Goal: Information Seeking & Learning: Check status

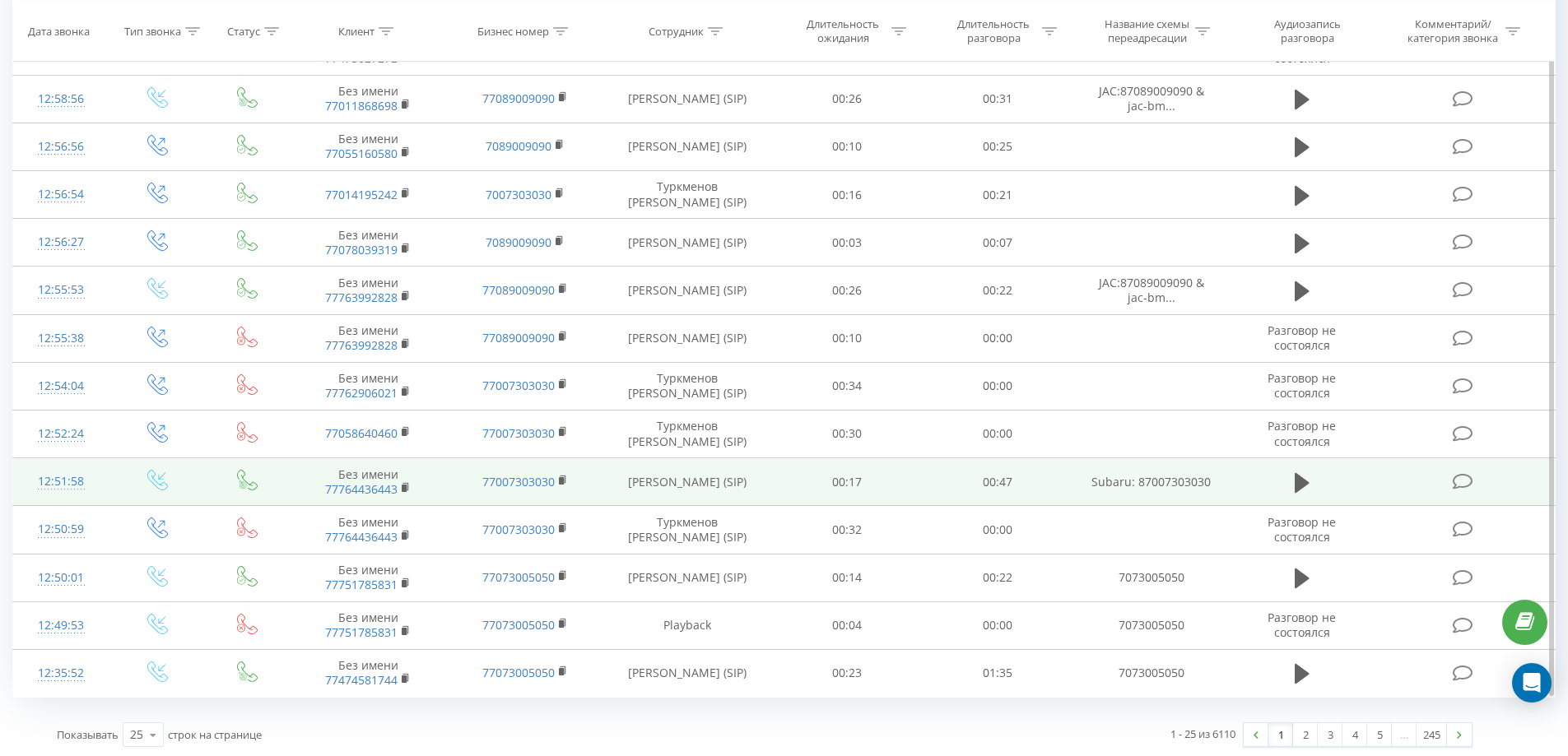
scroll to position [748, 0]
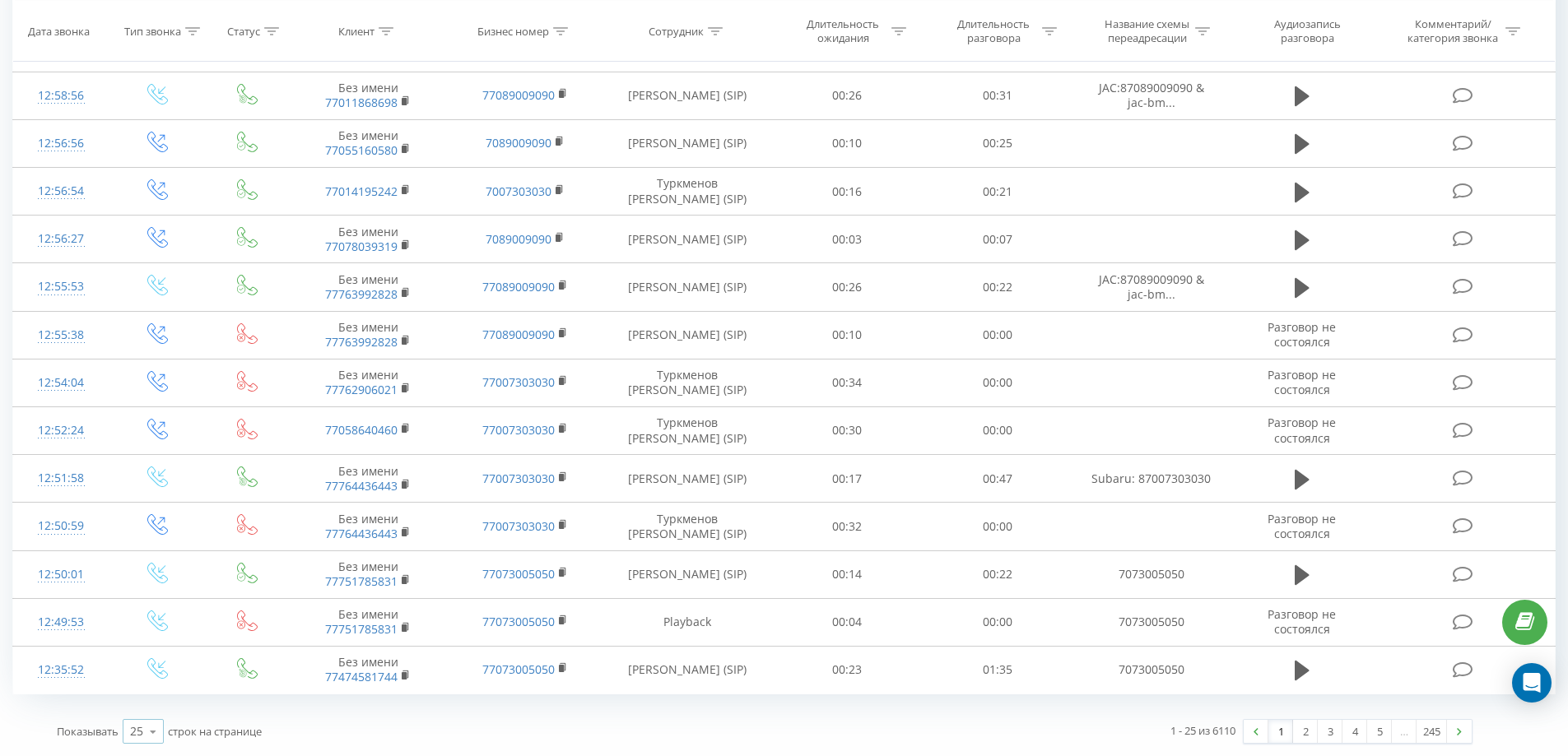
click at [152, 736] on icon at bounding box center [153, 732] width 24 height 32
click at [141, 710] on span "100" at bounding box center [139, 708] width 19 height 16
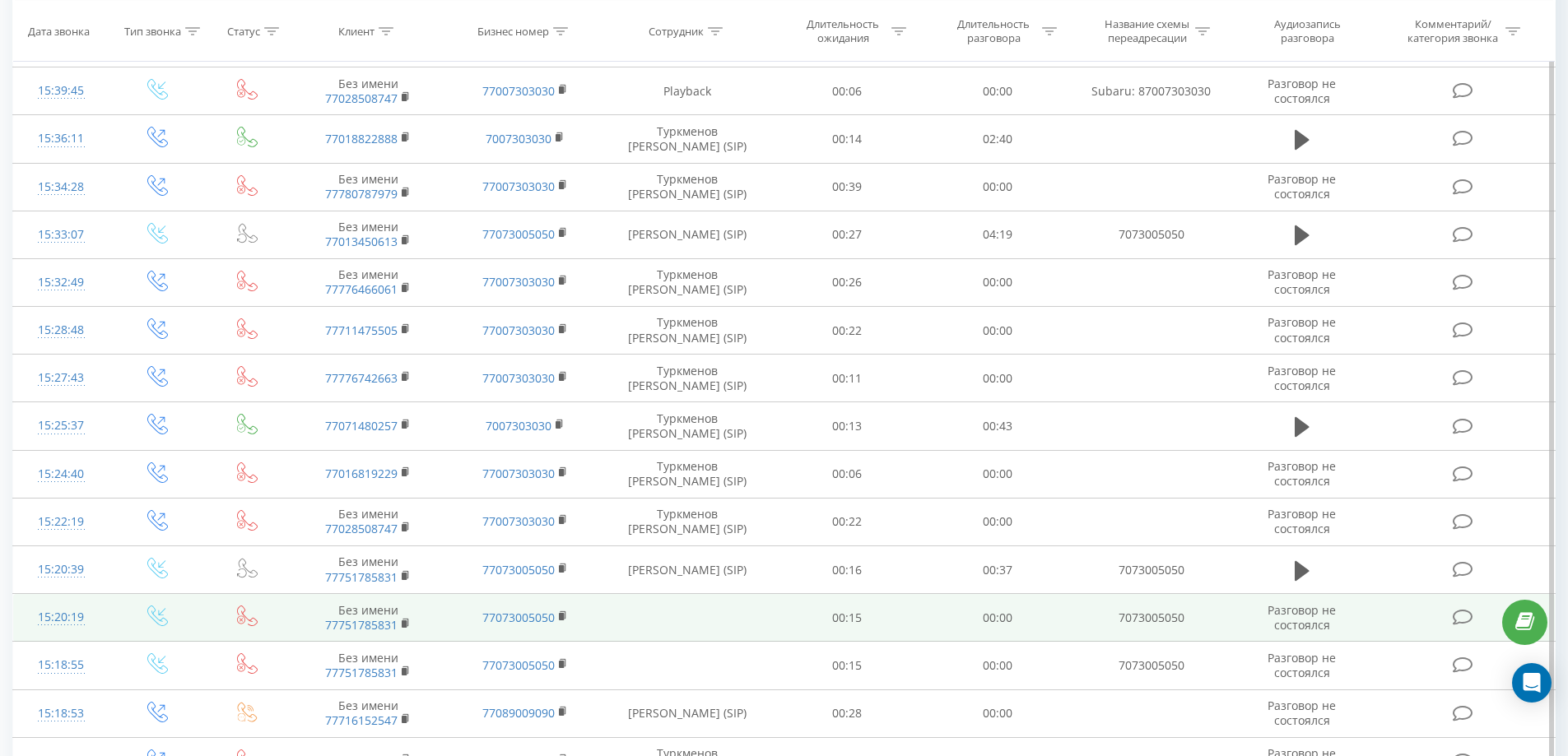
scroll to position [61, 0]
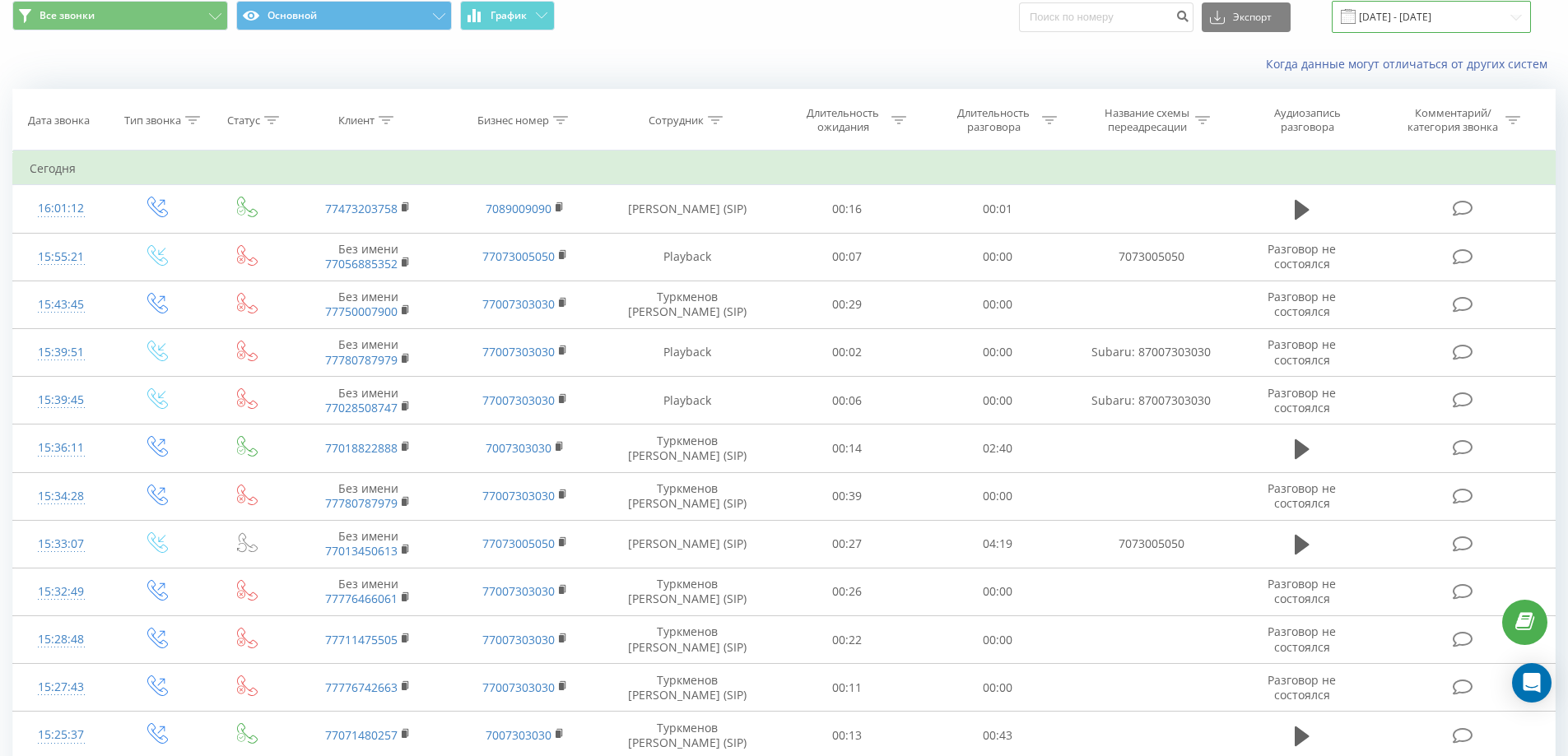
click at [1395, 19] on input "19.07.2025 - 19.08.2025" at bounding box center [1431, 17] width 199 height 32
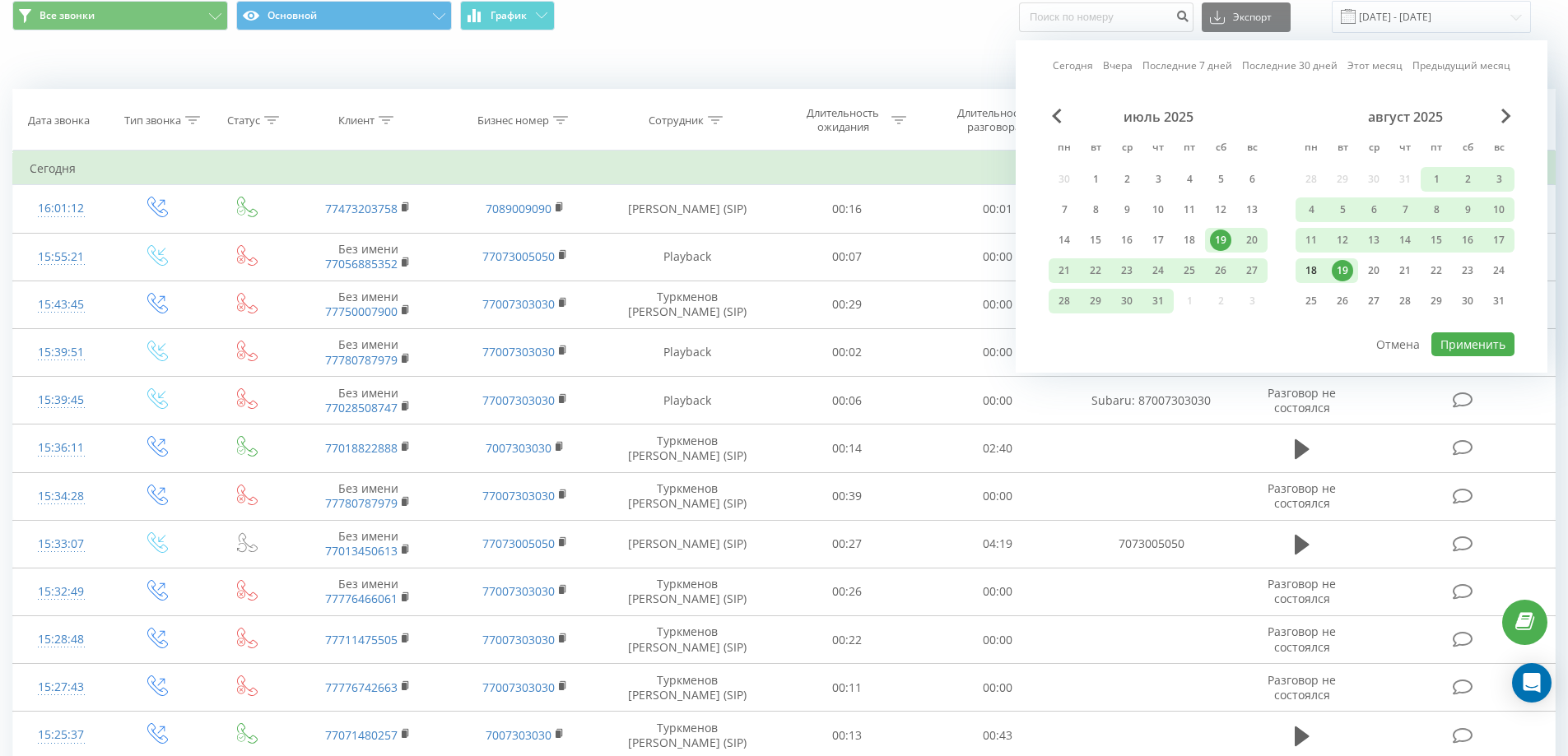
click at [1318, 267] on div "18" at bounding box center [1311, 271] width 21 height 21
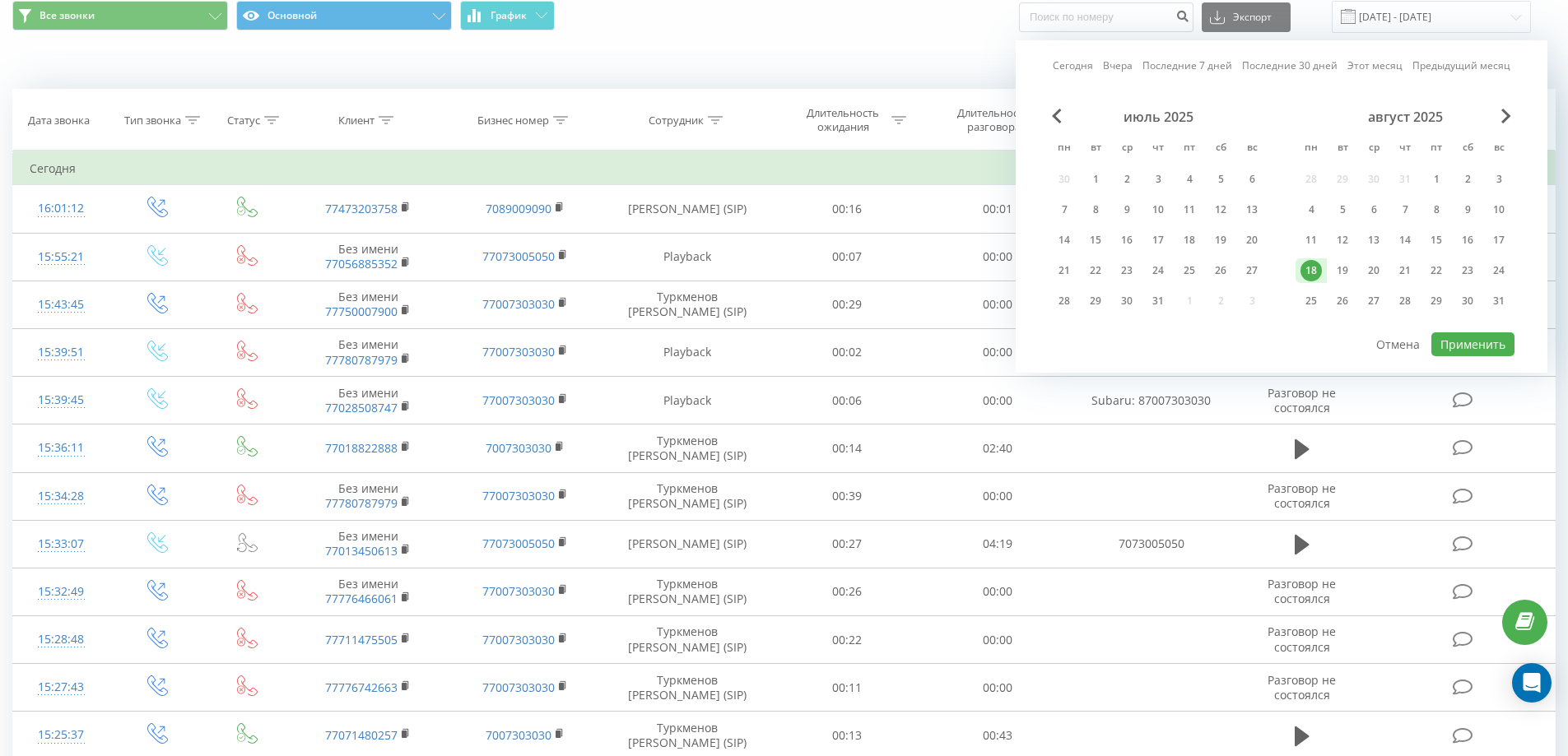
click at [1316, 269] on div "18" at bounding box center [1311, 271] width 21 height 21
click at [1478, 344] on button "Применить" at bounding box center [1473, 344] width 83 height 24
type input "18.08.2025 - 18.08.2025"
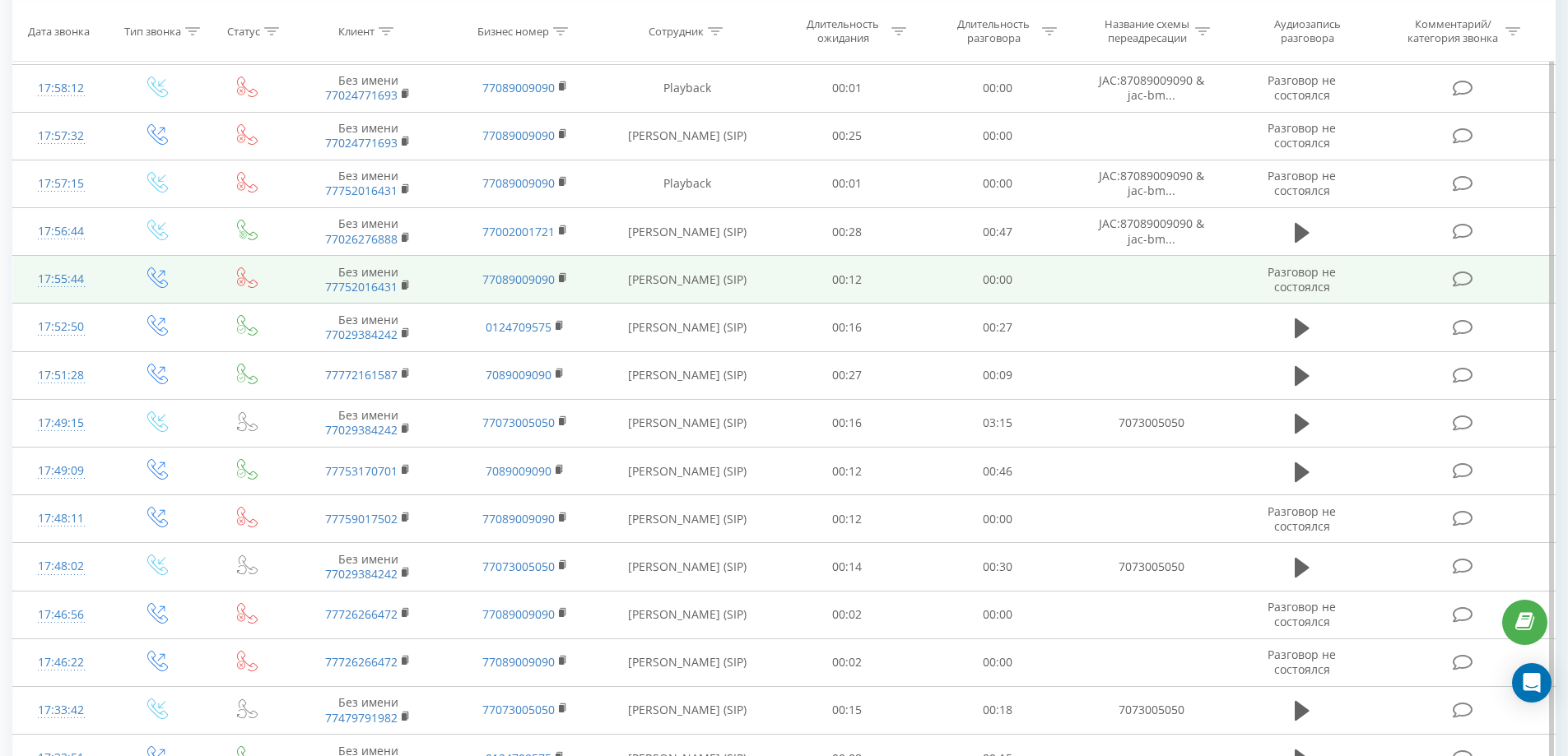
scroll to position [1234, 0]
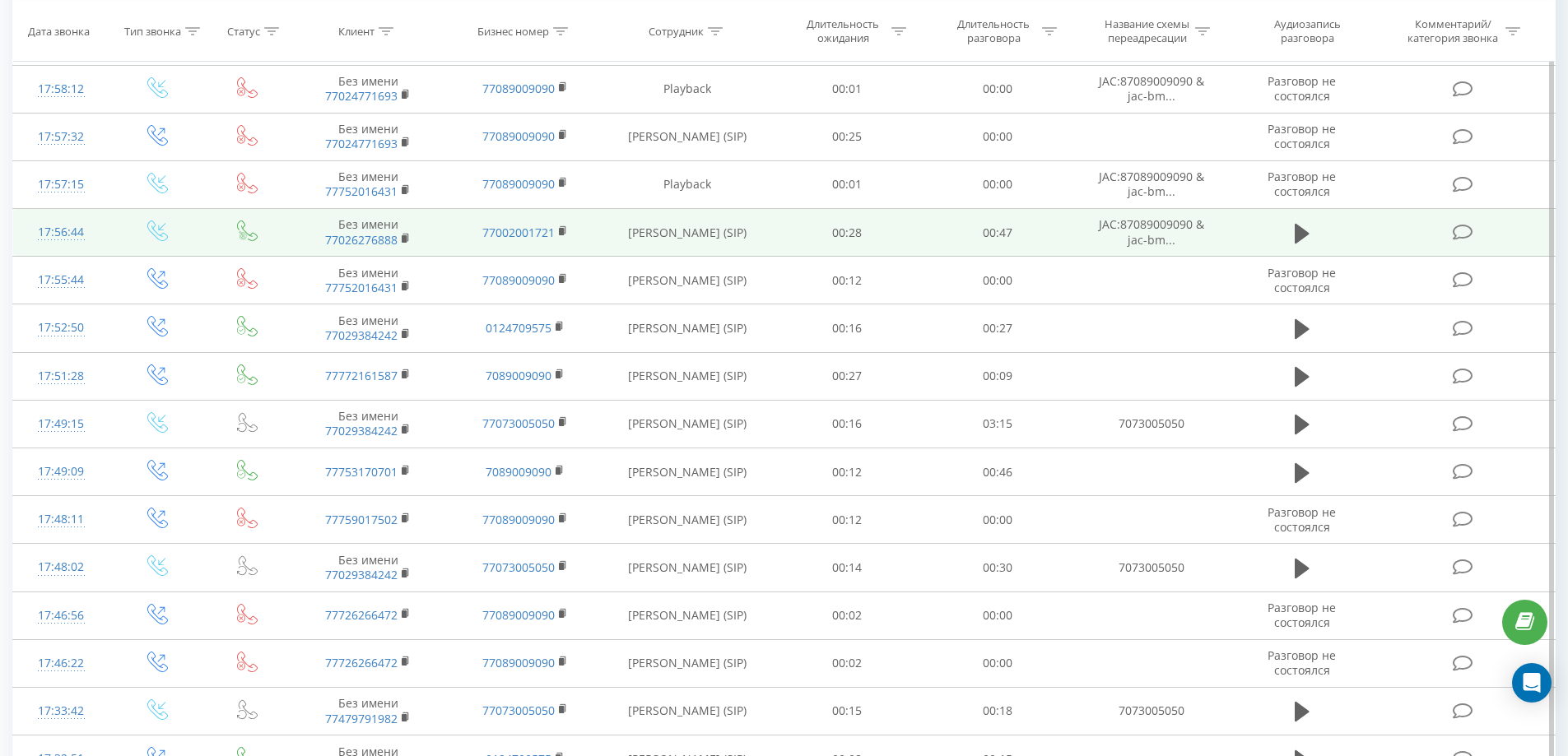
click at [1139, 233] on span "JAC:87089009090 & jac-bm..." at bounding box center [1151, 232] width 105 height 30
click at [1152, 245] on span "JAC:87089009090 & jac-bm..." at bounding box center [1151, 232] width 105 height 30
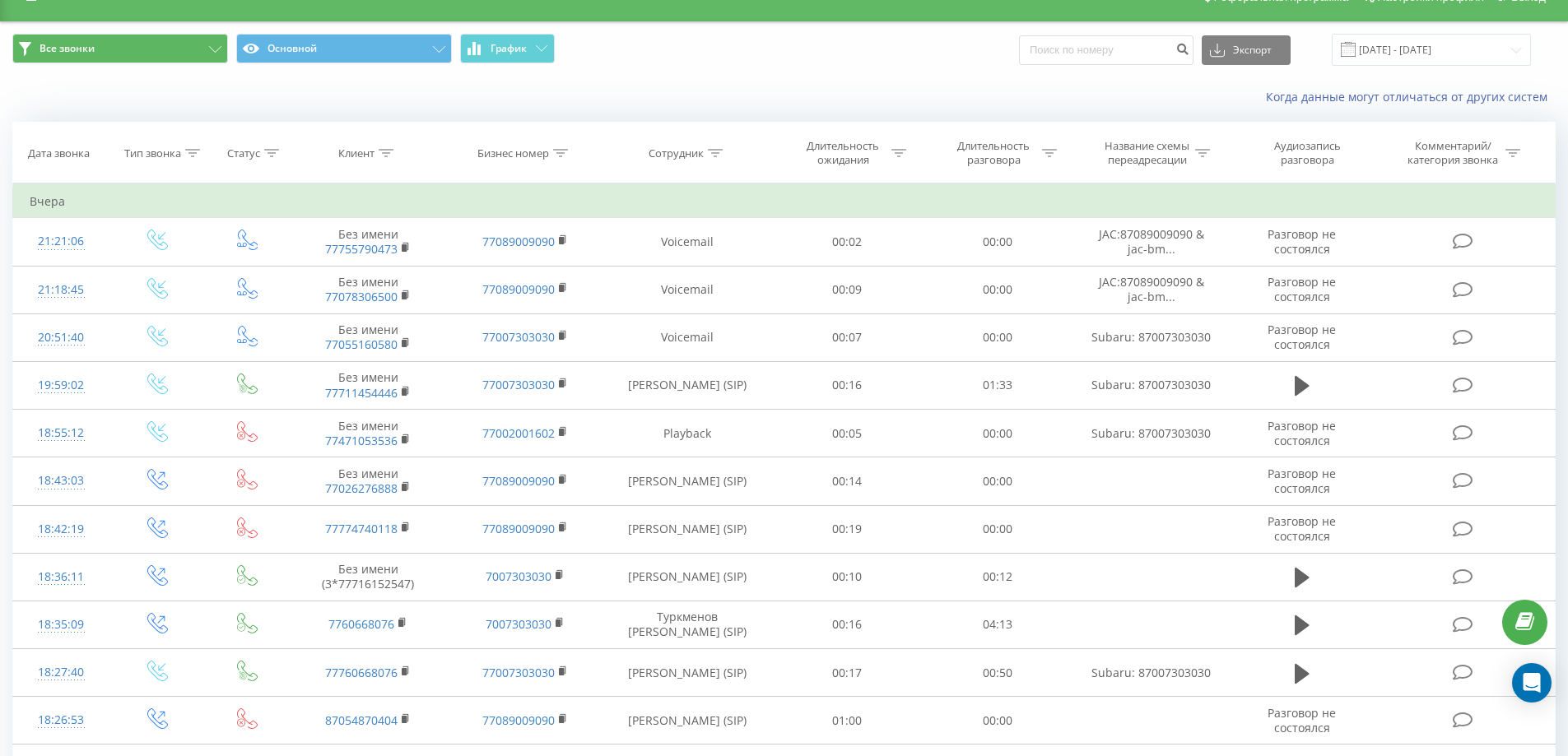
scroll to position [0, 0]
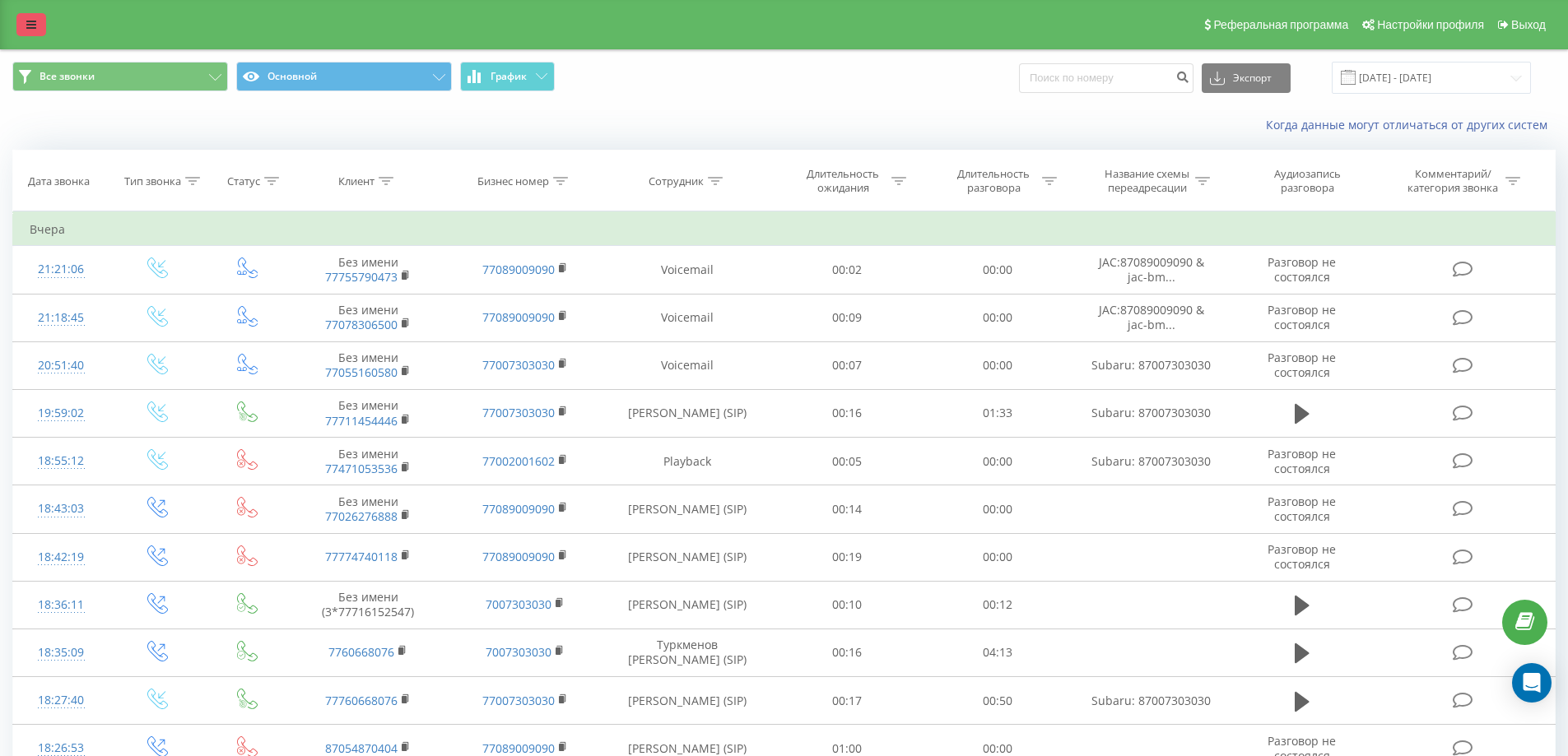
click at [35, 25] on icon at bounding box center [31, 24] width 10 height 12
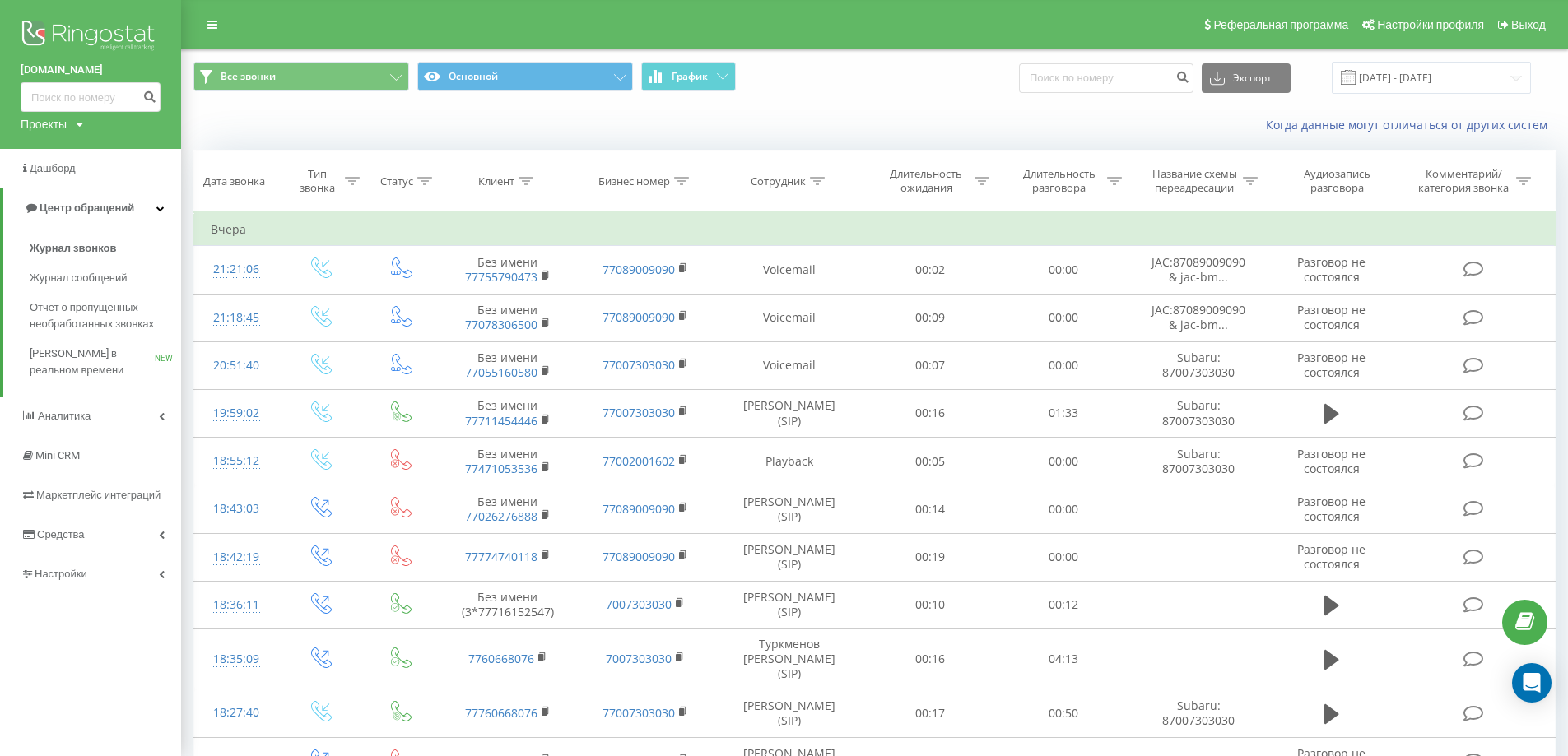
click at [82, 30] on img at bounding box center [90, 37] width 140 height 41
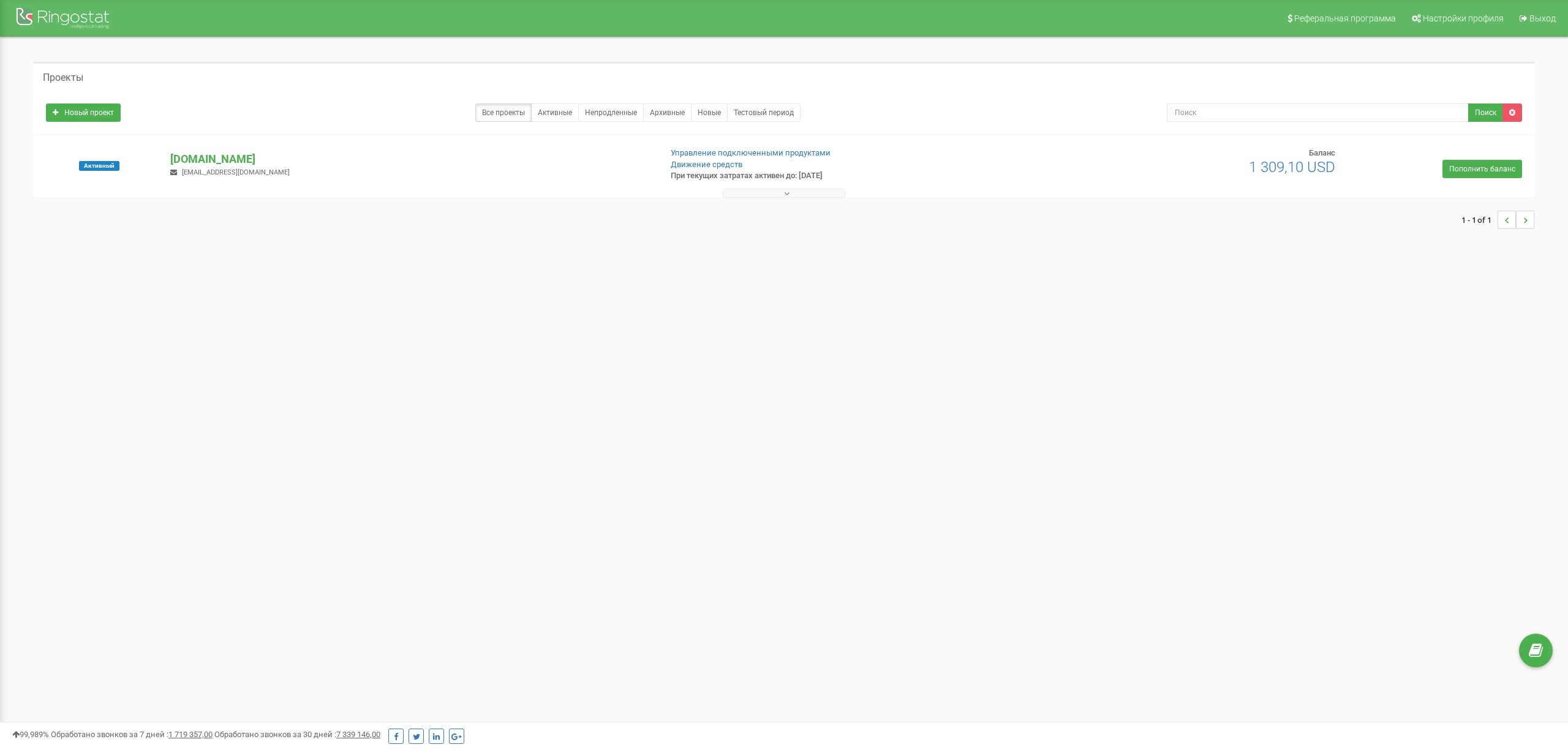
click at [206, 161] on p "[DOMAIN_NAME]" at bounding box center [410, 159] width 479 height 16
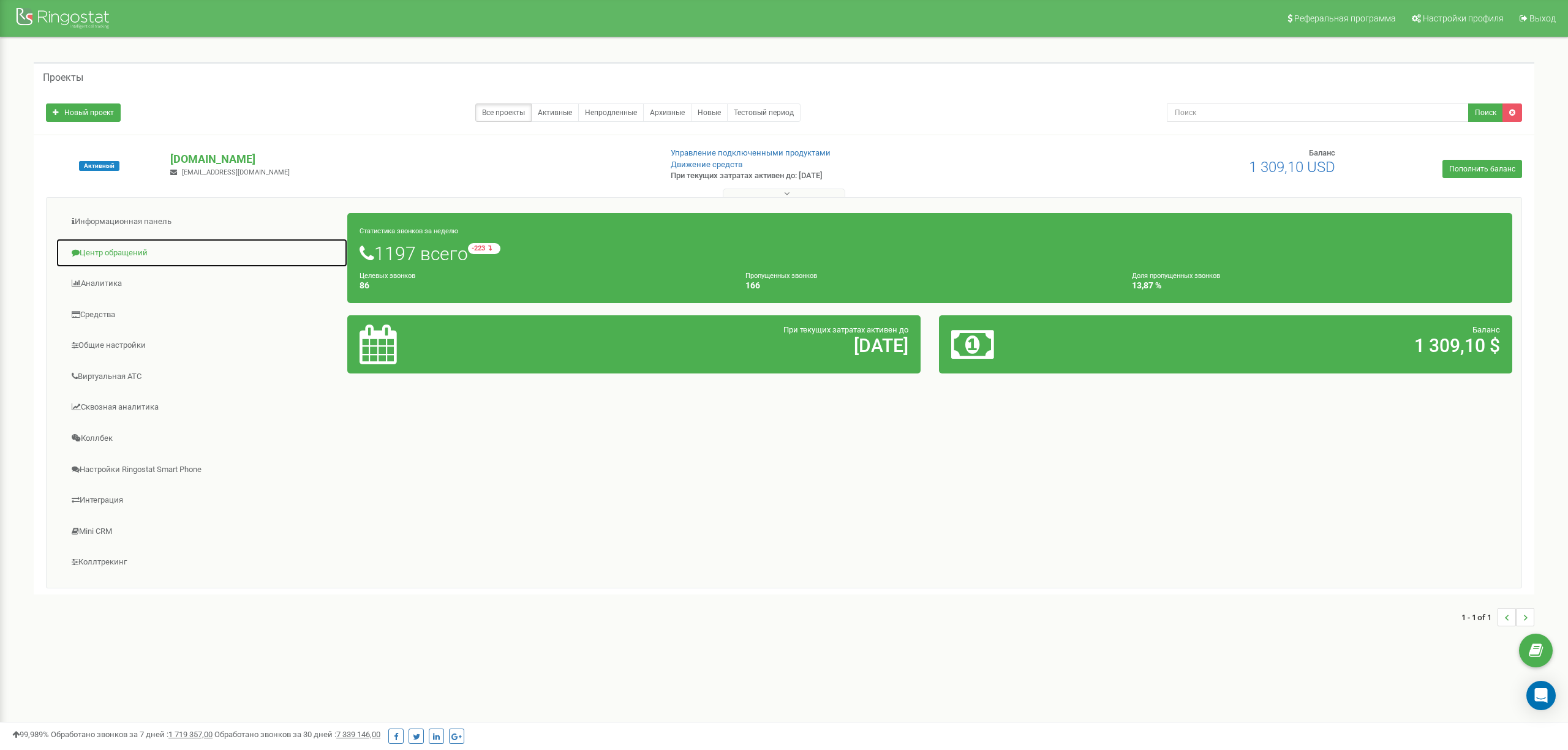
click at [116, 252] on link "Центр обращений" at bounding box center [202, 253] width 292 height 30
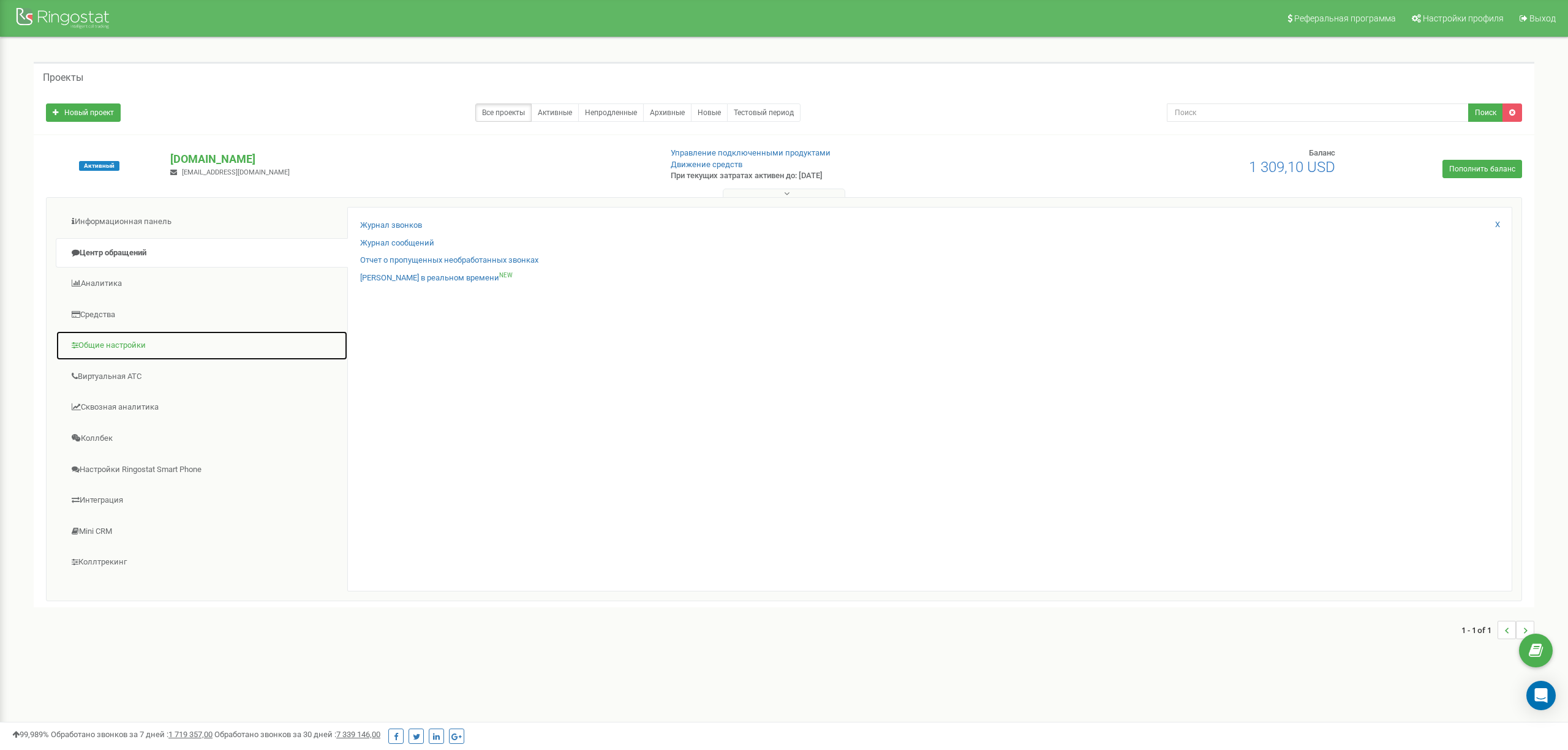
click at [111, 349] on link "Общие настройки" at bounding box center [202, 346] width 292 height 30
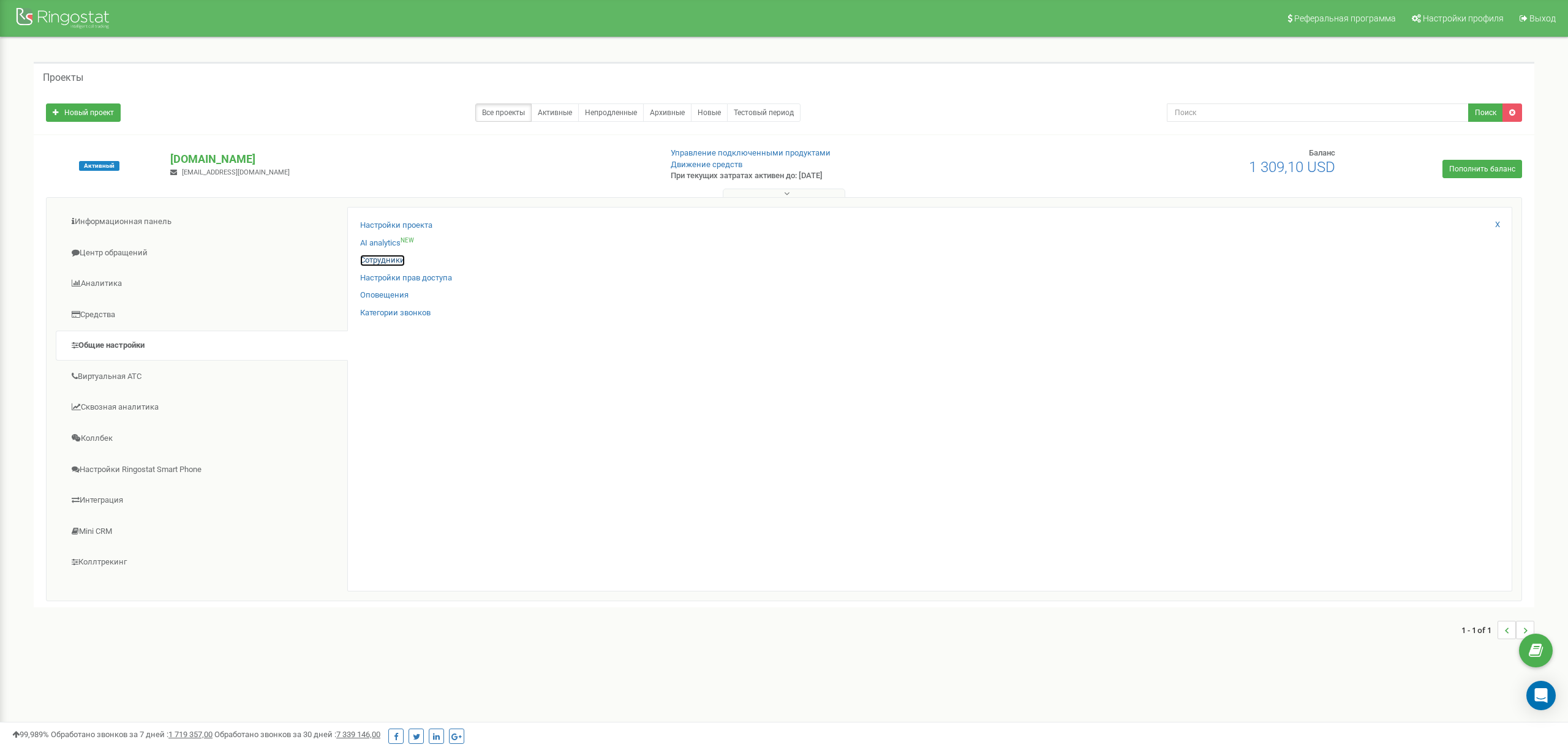
click at [380, 263] on link "Сотрудники" at bounding box center [382, 260] width 45 height 12
